Goal: Find specific fact: Find contact information

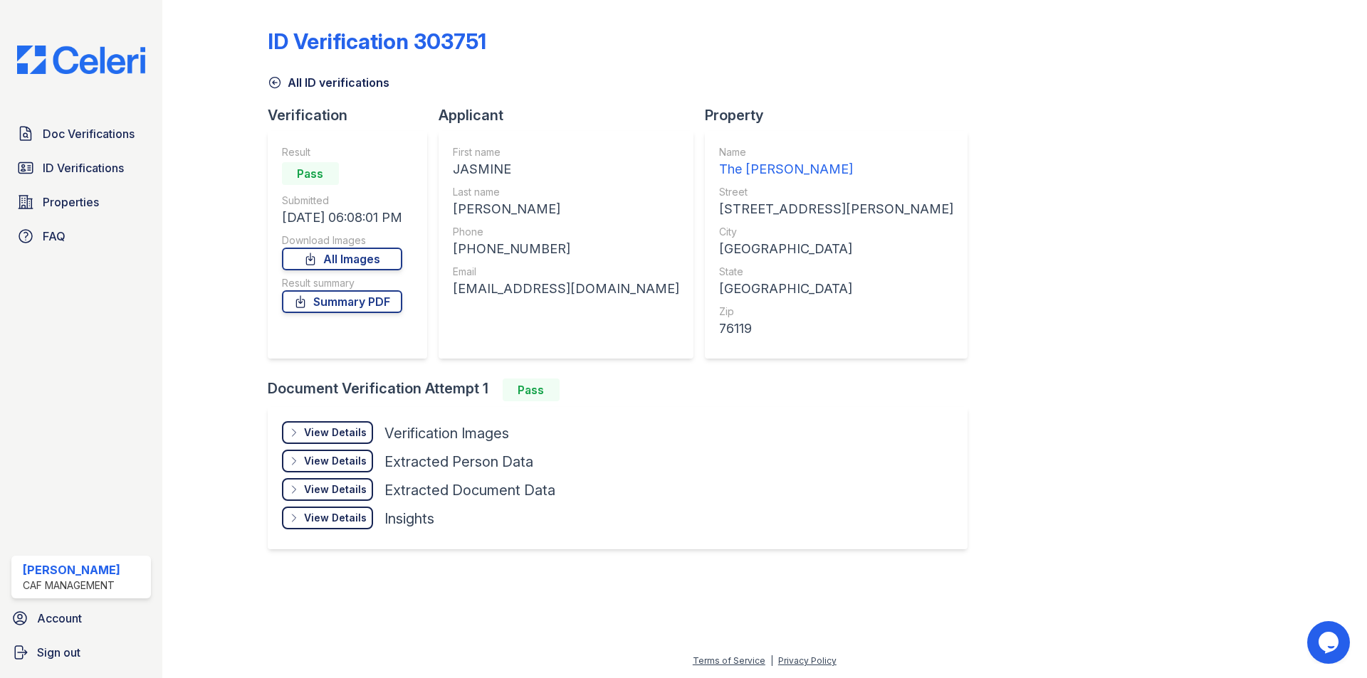
click at [68, 127] on span "Doc Verifications" at bounding box center [89, 133] width 92 height 17
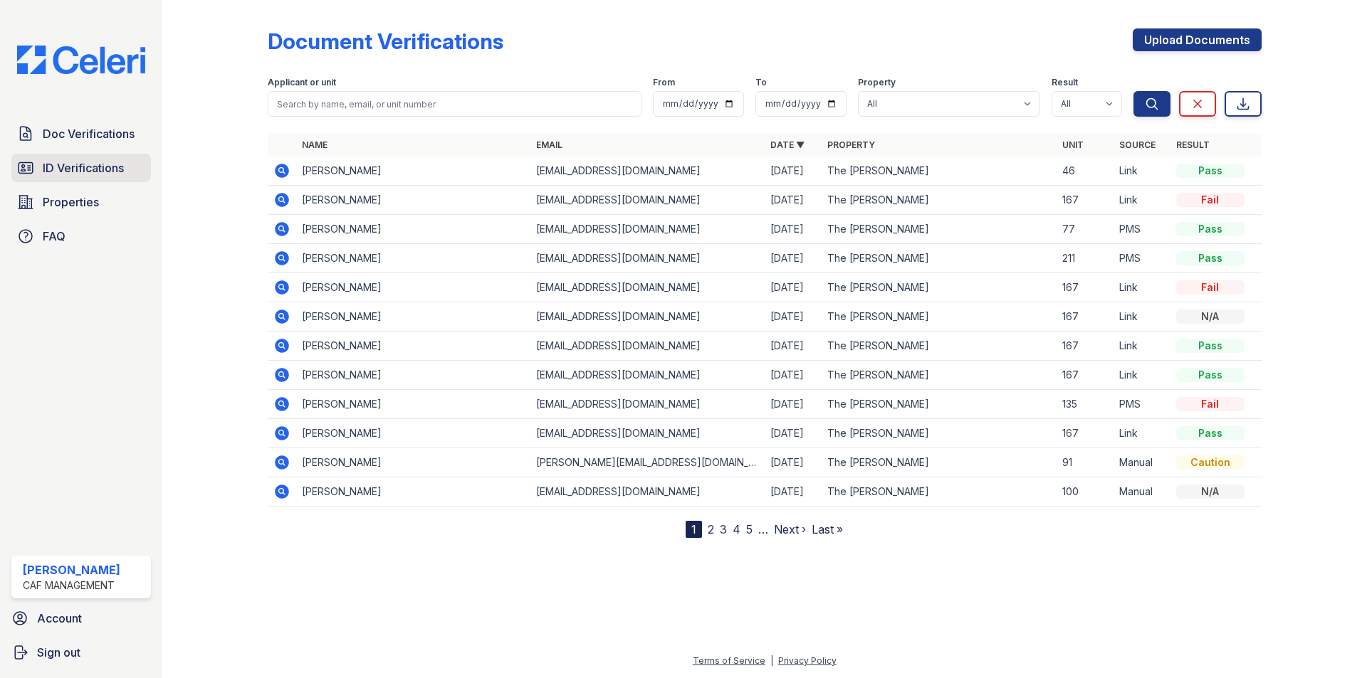
click at [76, 161] on span "ID Verifications" at bounding box center [83, 167] width 81 height 17
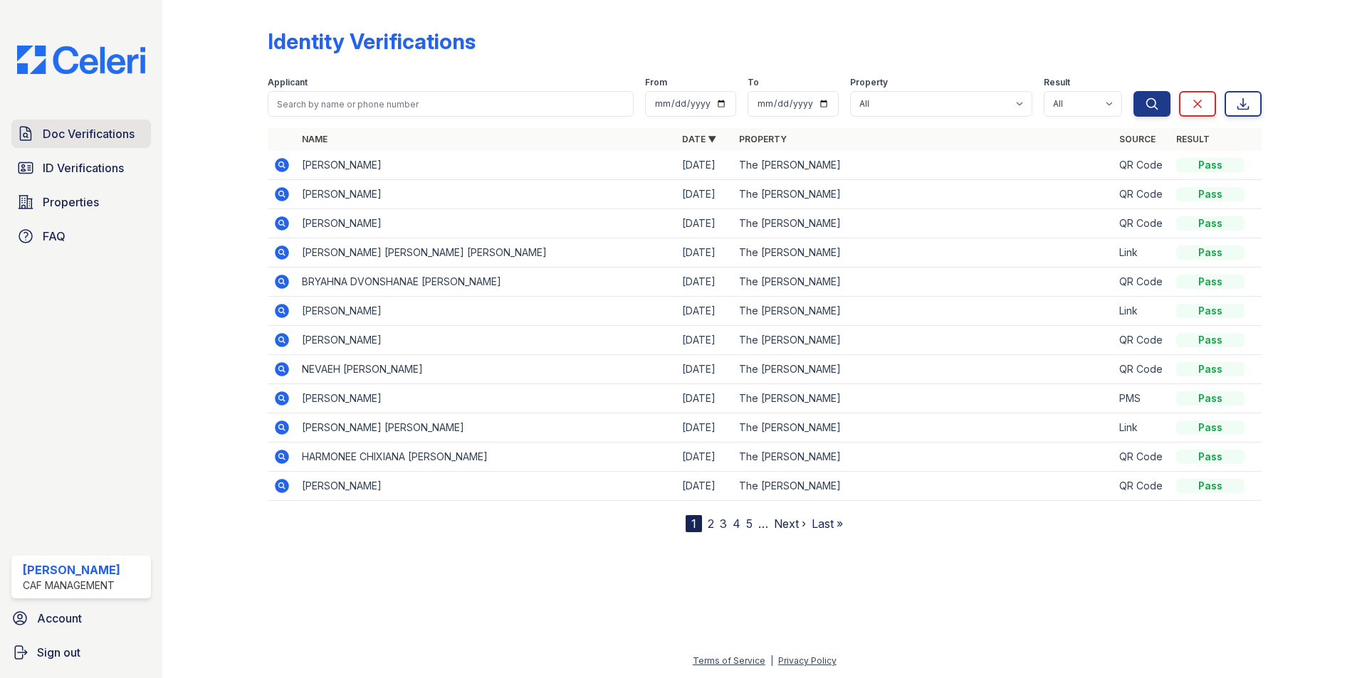
click at [111, 127] on span "Doc Verifications" at bounding box center [89, 133] width 92 height 17
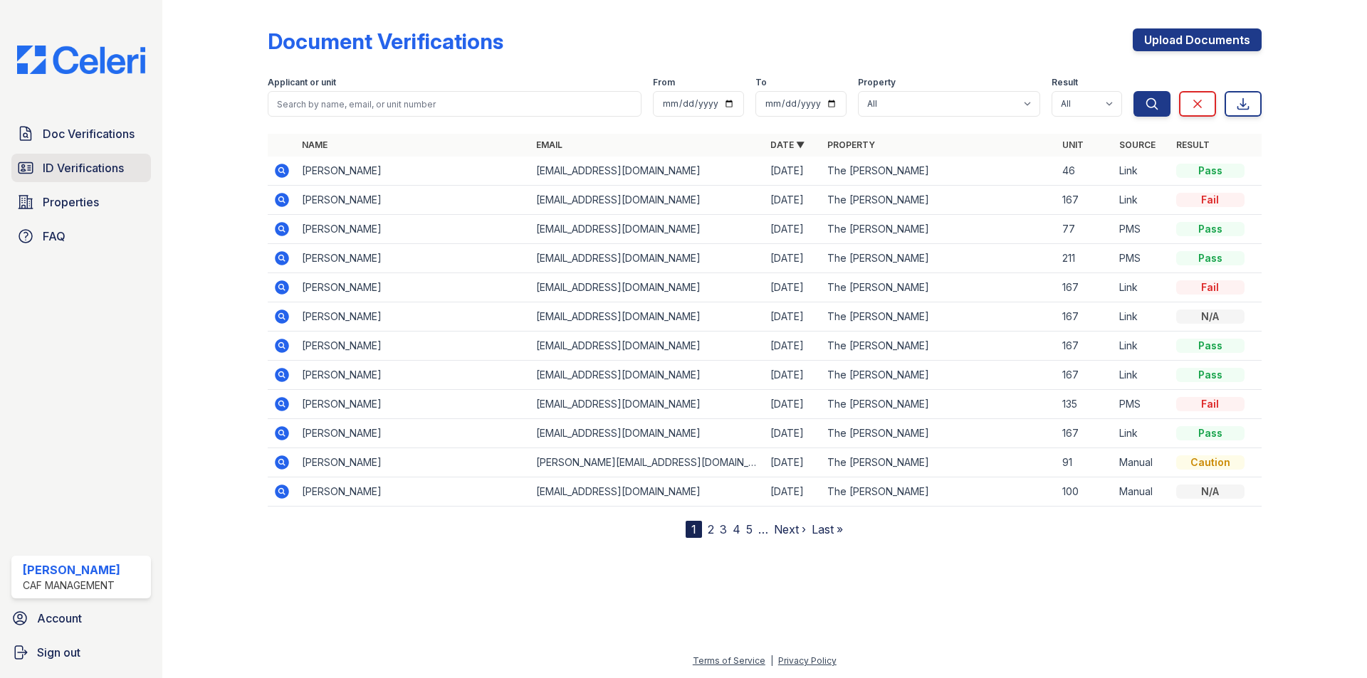
click at [52, 181] on link "ID Verifications" at bounding box center [81, 168] width 140 height 28
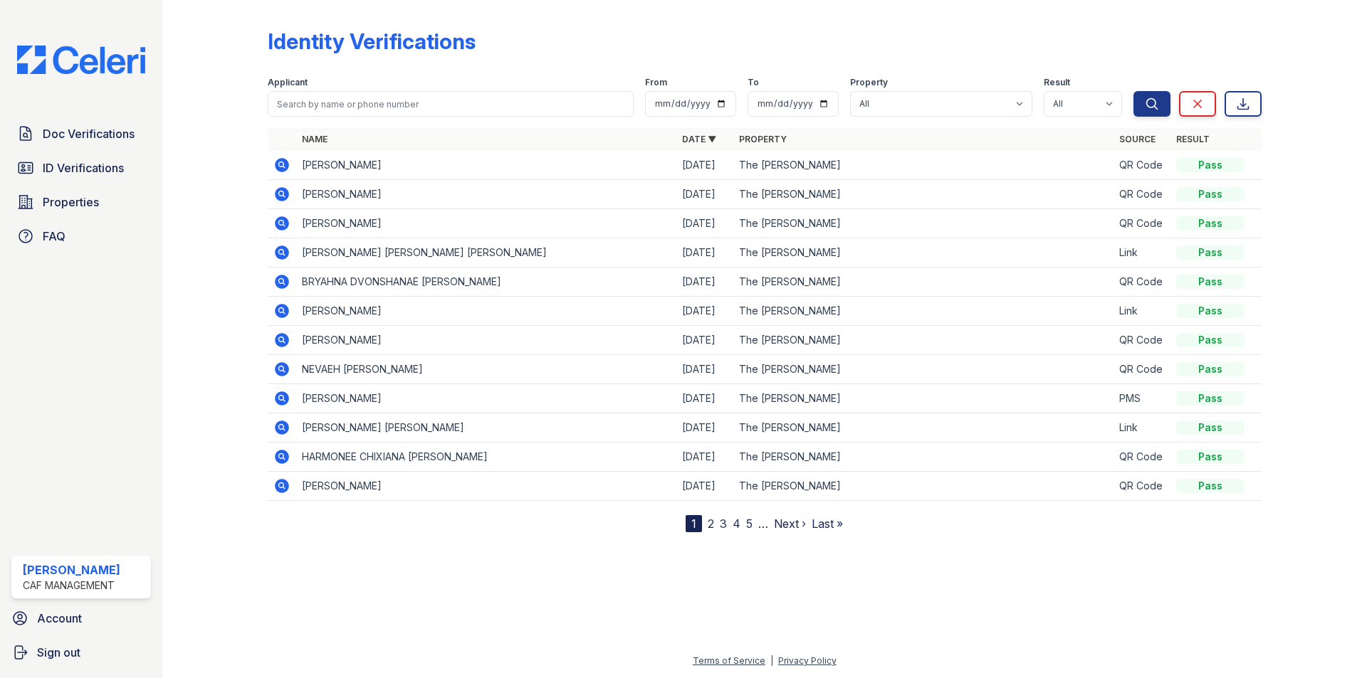
click at [279, 191] on icon at bounding box center [281, 194] width 17 height 17
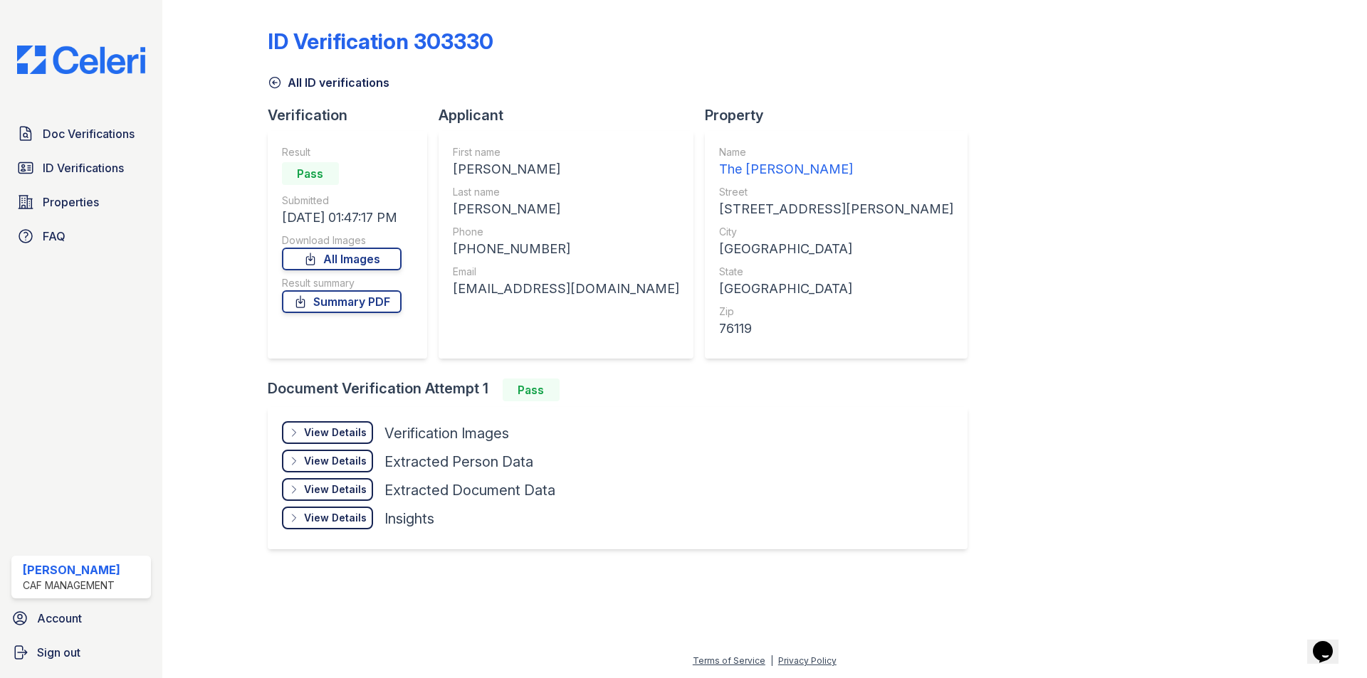
click at [510, 238] on div "Phone" at bounding box center [566, 232] width 226 height 14
click at [507, 245] on div "[PHONE_NUMBER]" at bounding box center [566, 249] width 226 height 20
copy div "19549072083"
click at [500, 284] on div "[EMAIL_ADDRESS][DOMAIN_NAME]" at bounding box center [566, 289] width 226 height 20
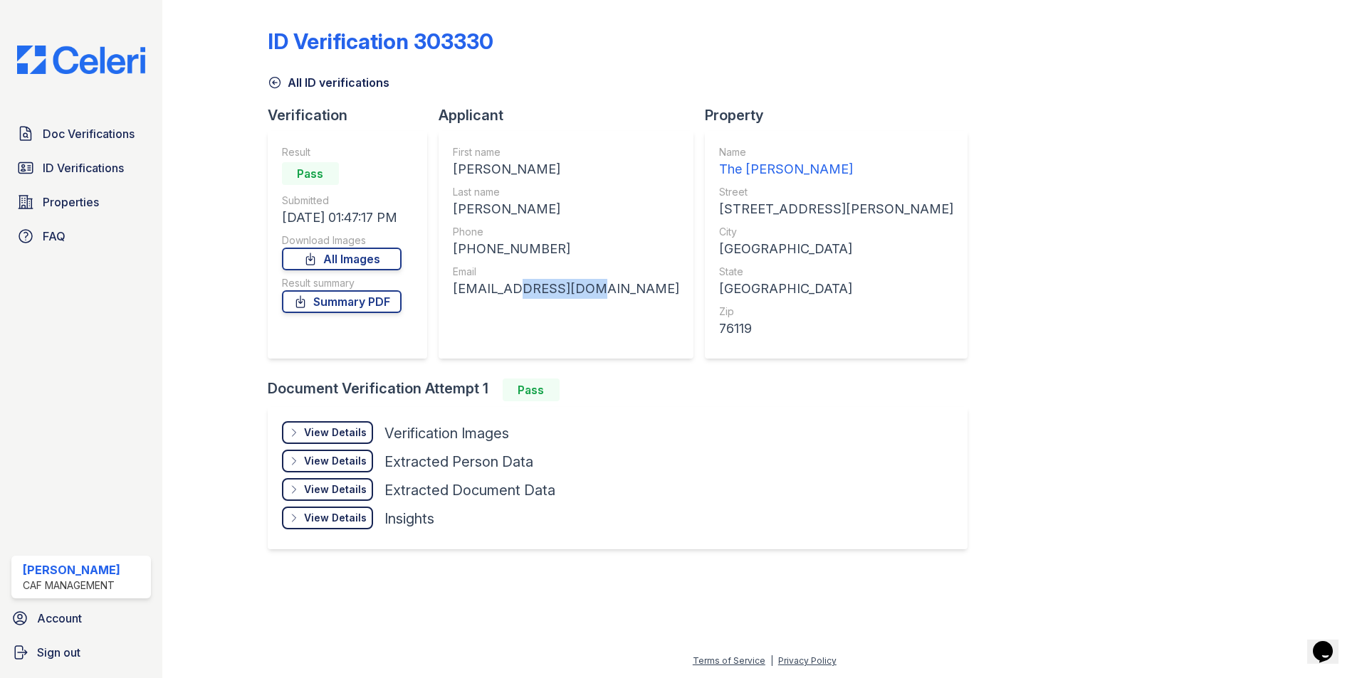
click at [500, 284] on div "[EMAIL_ADDRESS][DOMAIN_NAME]" at bounding box center [566, 289] width 226 height 20
copy div "[EMAIL_ADDRESS][DOMAIN_NAME]"
